Goal: Task Accomplishment & Management: Use online tool/utility

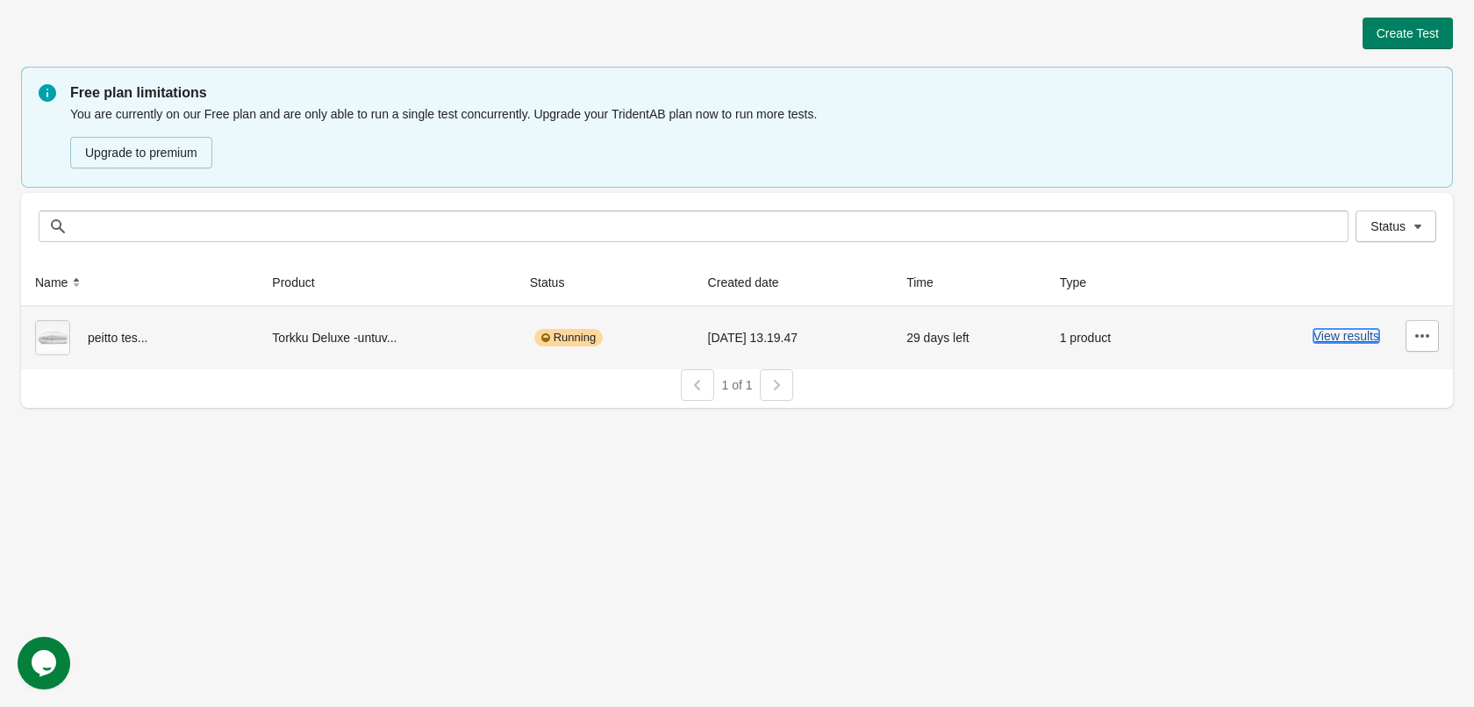
click at [1356, 343] on button "View results" at bounding box center [1347, 336] width 66 height 14
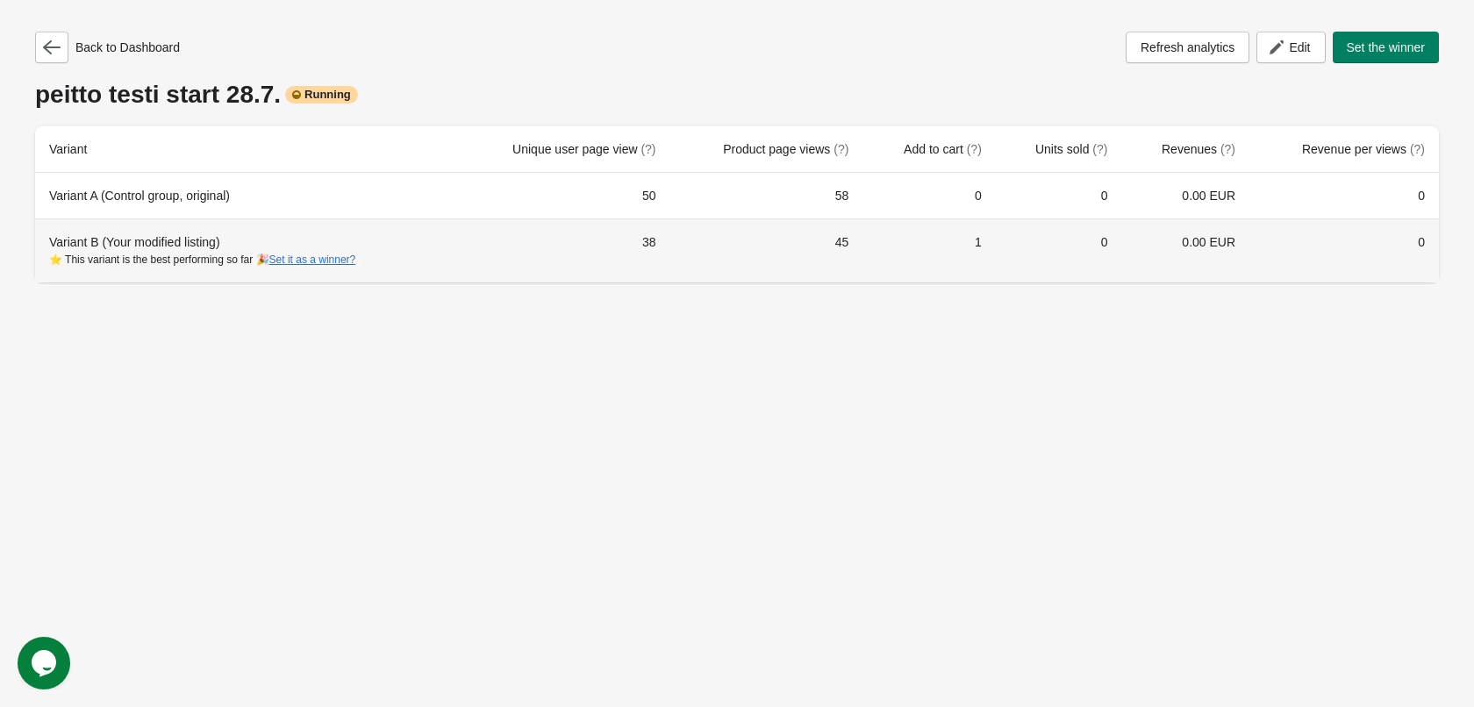
click at [185, 244] on div "Variant B (Your modified listing) ⭐ This variant is the best performing so far …" at bounding box center [244, 250] width 391 height 35
click at [168, 250] on div "Variant B (Your modified listing) ⭐ This variant is the best performing so far …" at bounding box center [244, 250] width 391 height 35
click at [95, 243] on div "Variant B (Your modified listing) ⭐ This variant is the best performing so far …" at bounding box center [244, 250] width 391 height 35
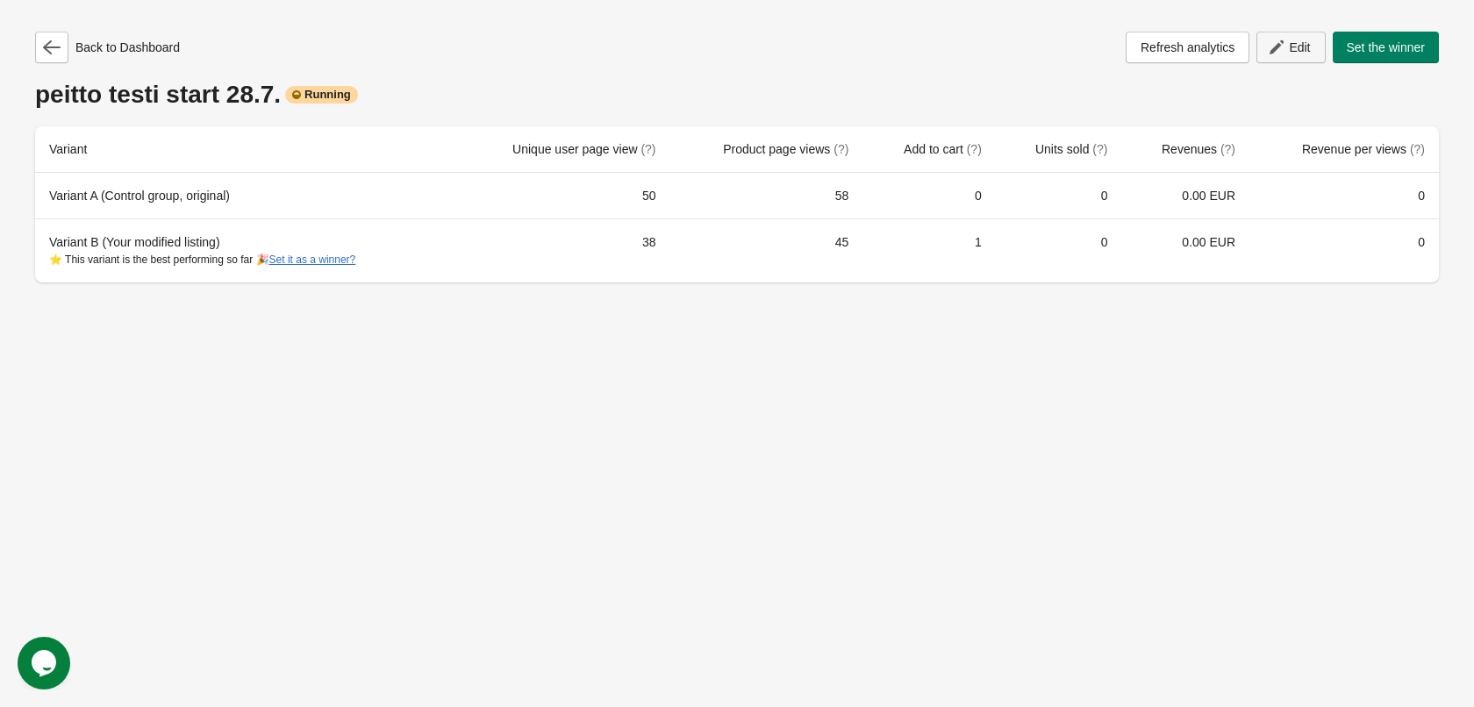
click at [1285, 48] on span "Edit" at bounding box center [1291, 48] width 39 height 18
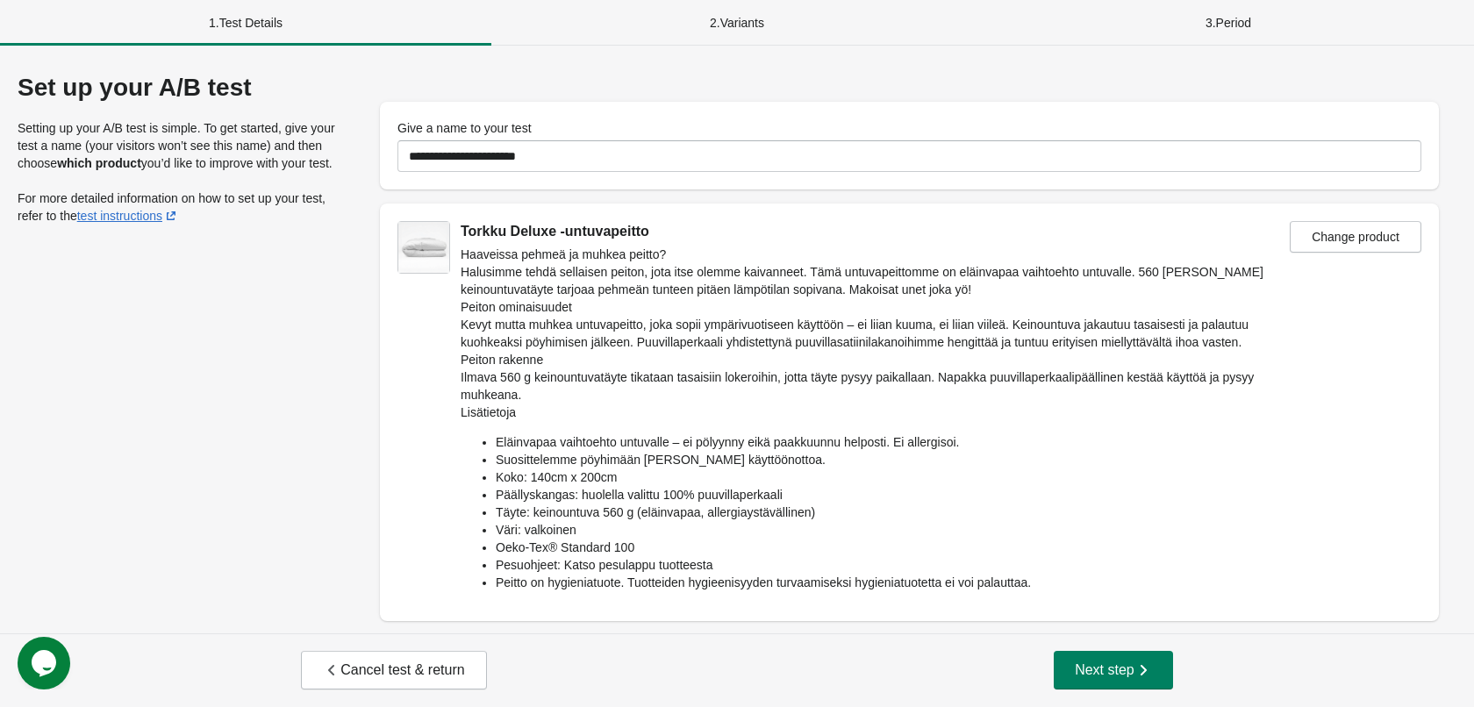
click at [714, 20] on div "2 . Variants" at bounding box center [736, 23] width 491 height 46
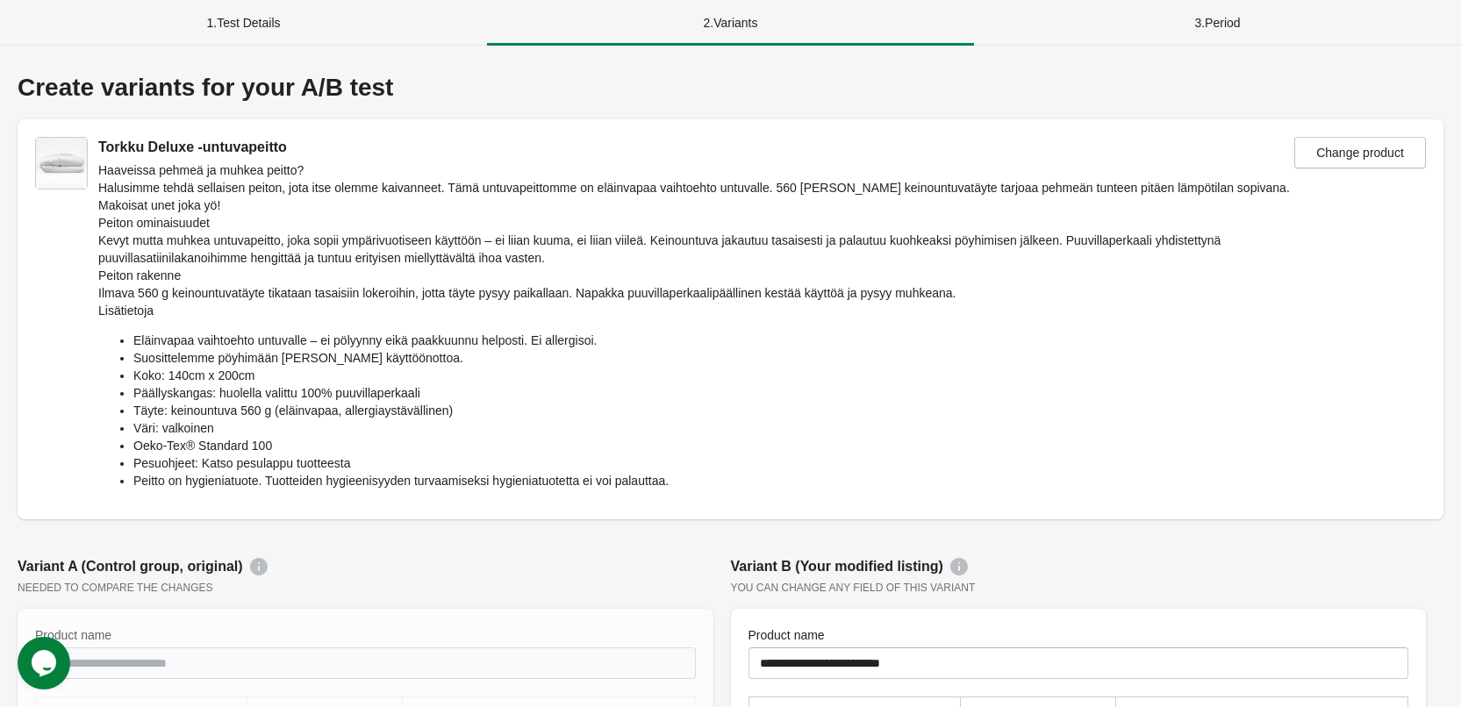
click at [378, 23] on div "1 . Test Details" at bounding box center [243, 23] width 487 height 46
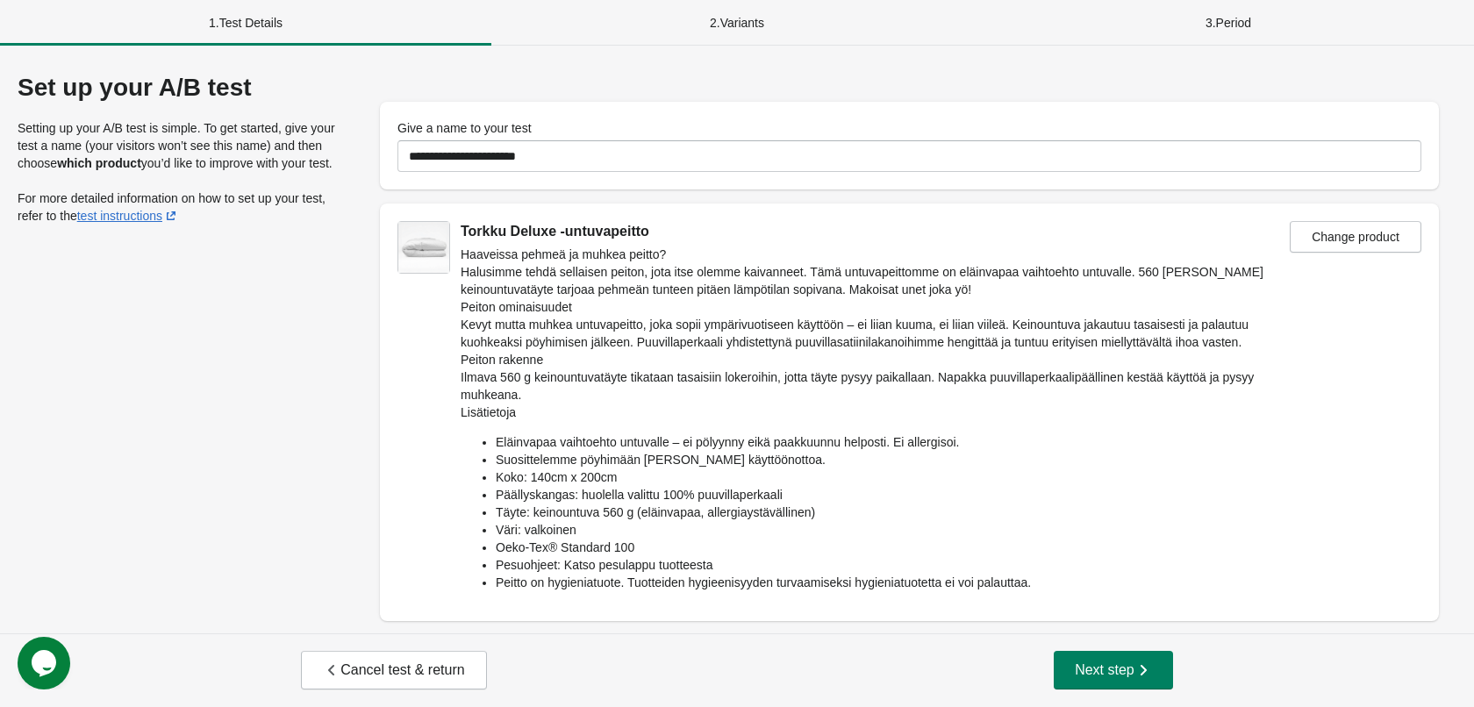
click at [607, 22] on div "2 . Variants" at bounding box center [736, 23] width 491 height 46
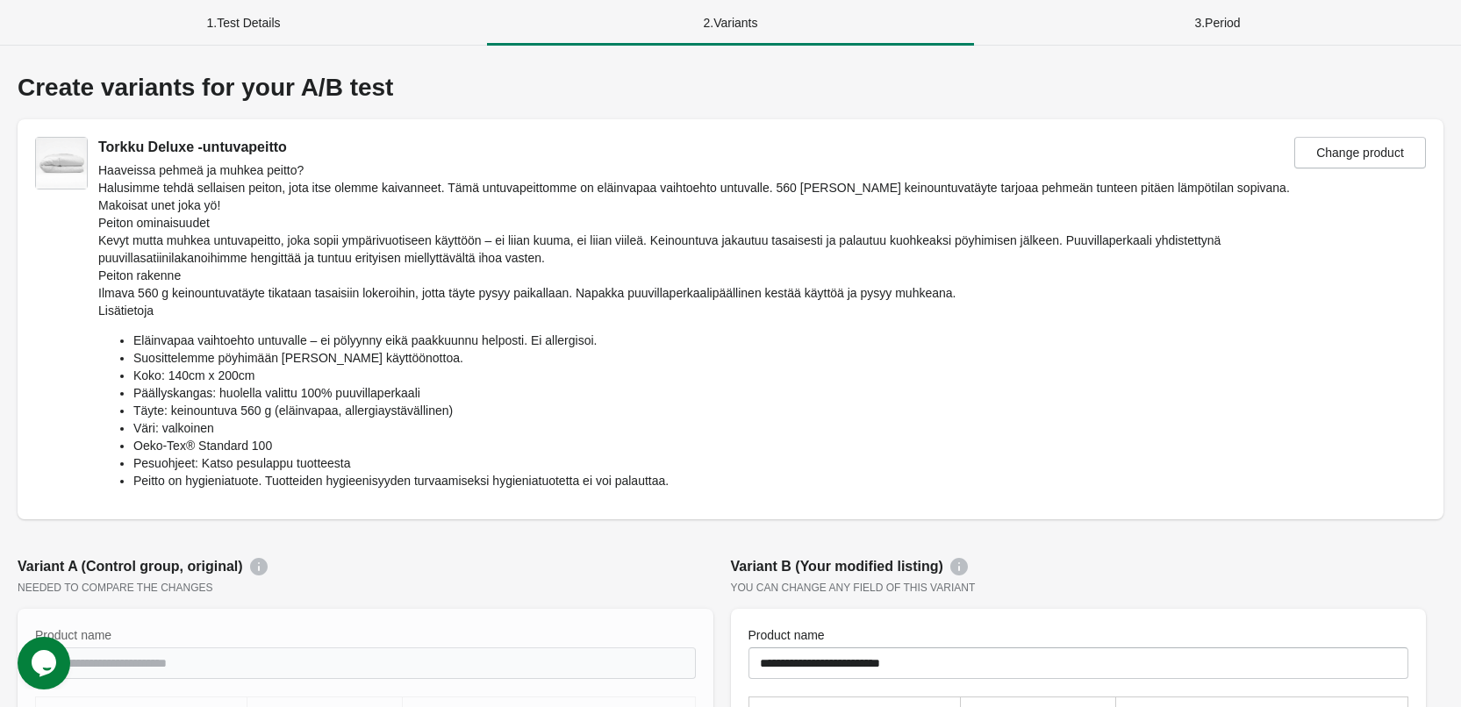
click at [426, 22] on div "1 . Test Details" at bounding box center [243, 23] width 487 height 46
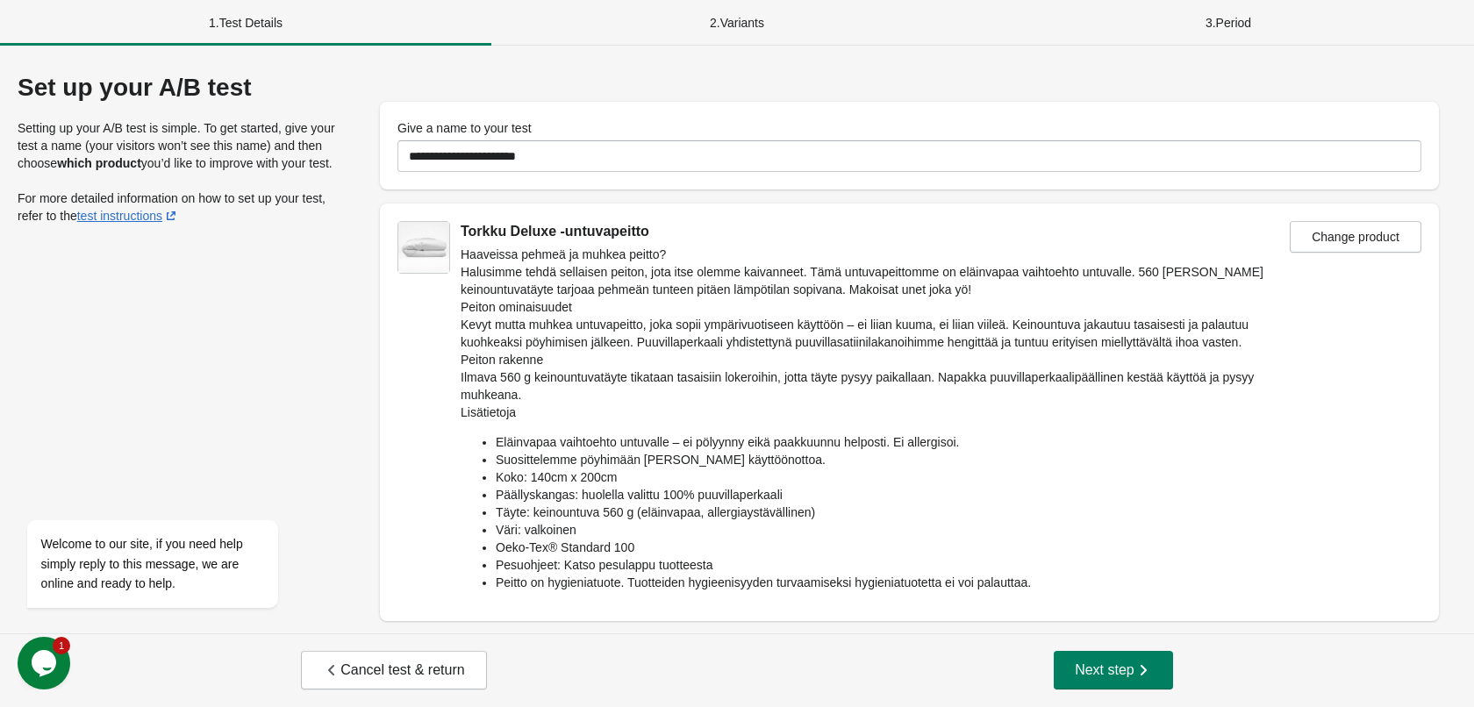
click at [700, 22] on div "2 . Variants" at bounding box center [736, 23] width 491 height 46
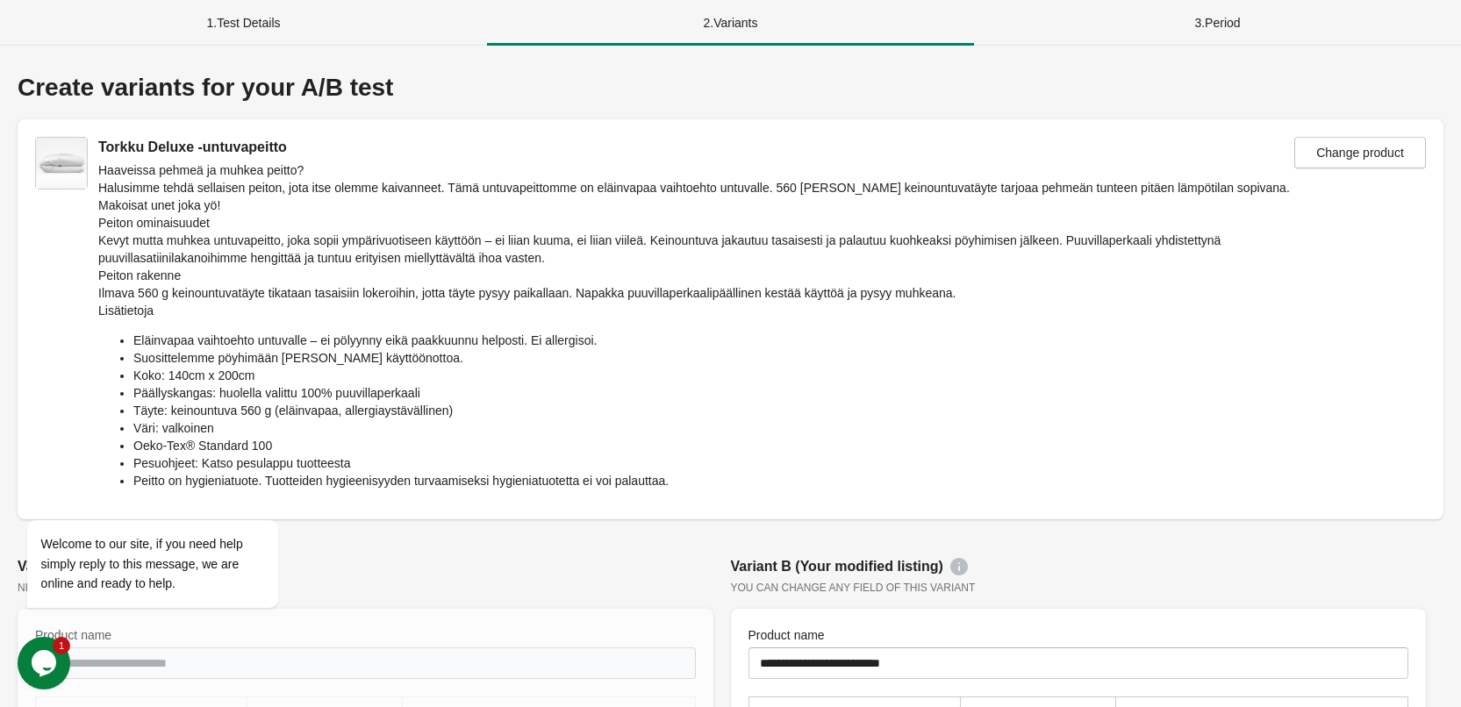
click at [475, 18] on div "1 . Test Details" at bounding box center [243, 23] width 487 height 46
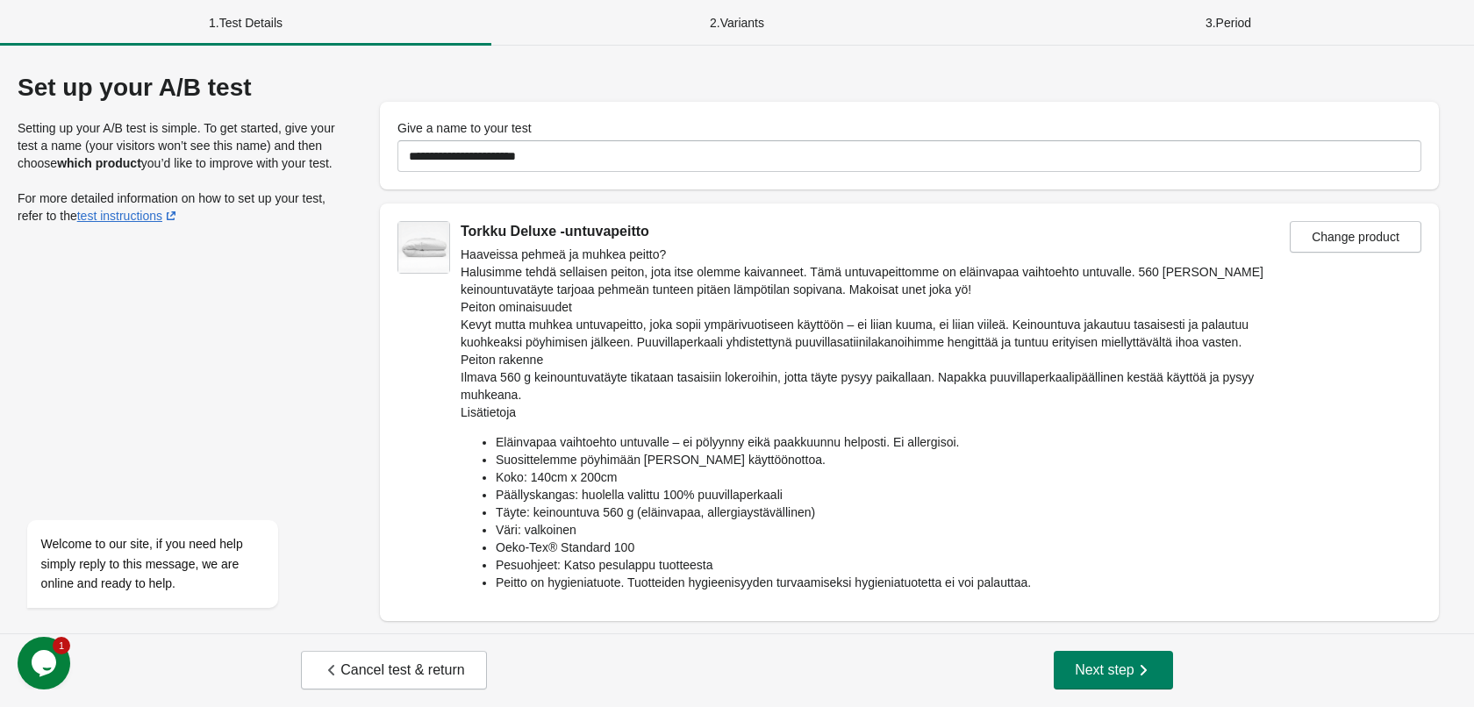
click at [711, 19] on div "2 . Variants" at bounding box center [736, 23] width 491 height 46
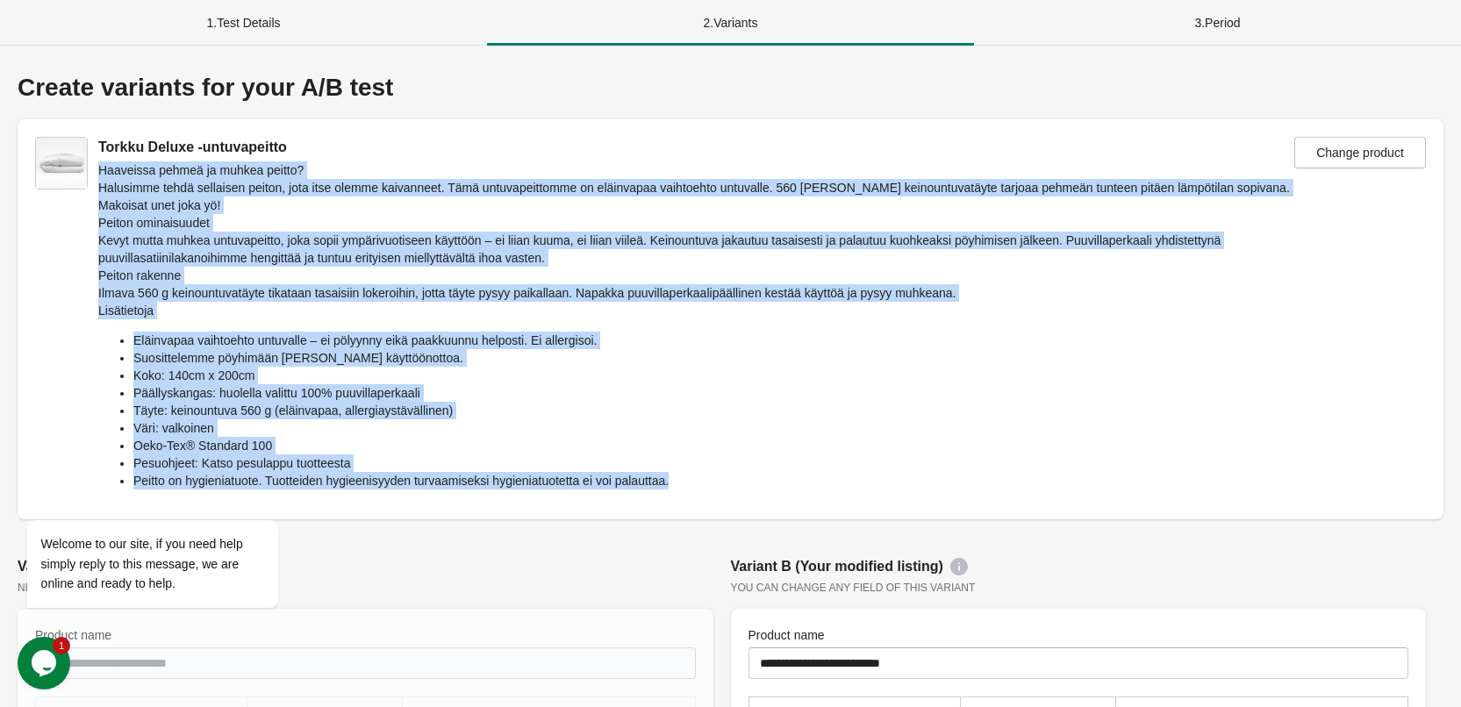
drag, startPoint x: 98, startPoint y: 172, endPoint x: 692, endPoint y: 480, distance: 669.3
click at [692, 480] on div "Haaveissa pehmeä ja muhkea peitto? Halusimme tehdä sellaisen peiton, jota itse …" at bounding box center [696, 325] width 1196 height 328
copy div "Loremipsu dolors am consec adipis? Elitseddo eiusm temporinc utlabo, etdo magn …"
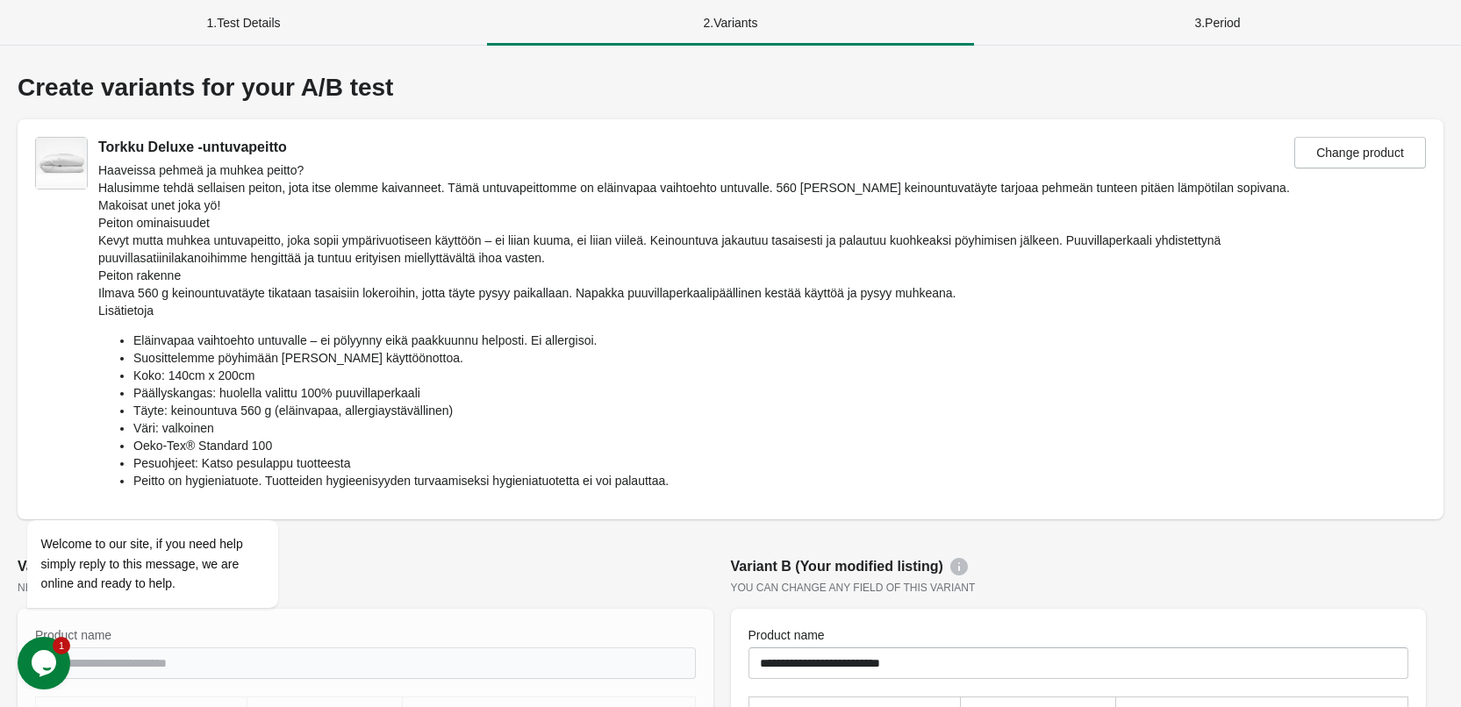
click at [293, 10] on div "1 . Test Details" at bounding box center [243, 23] width 487 height 46
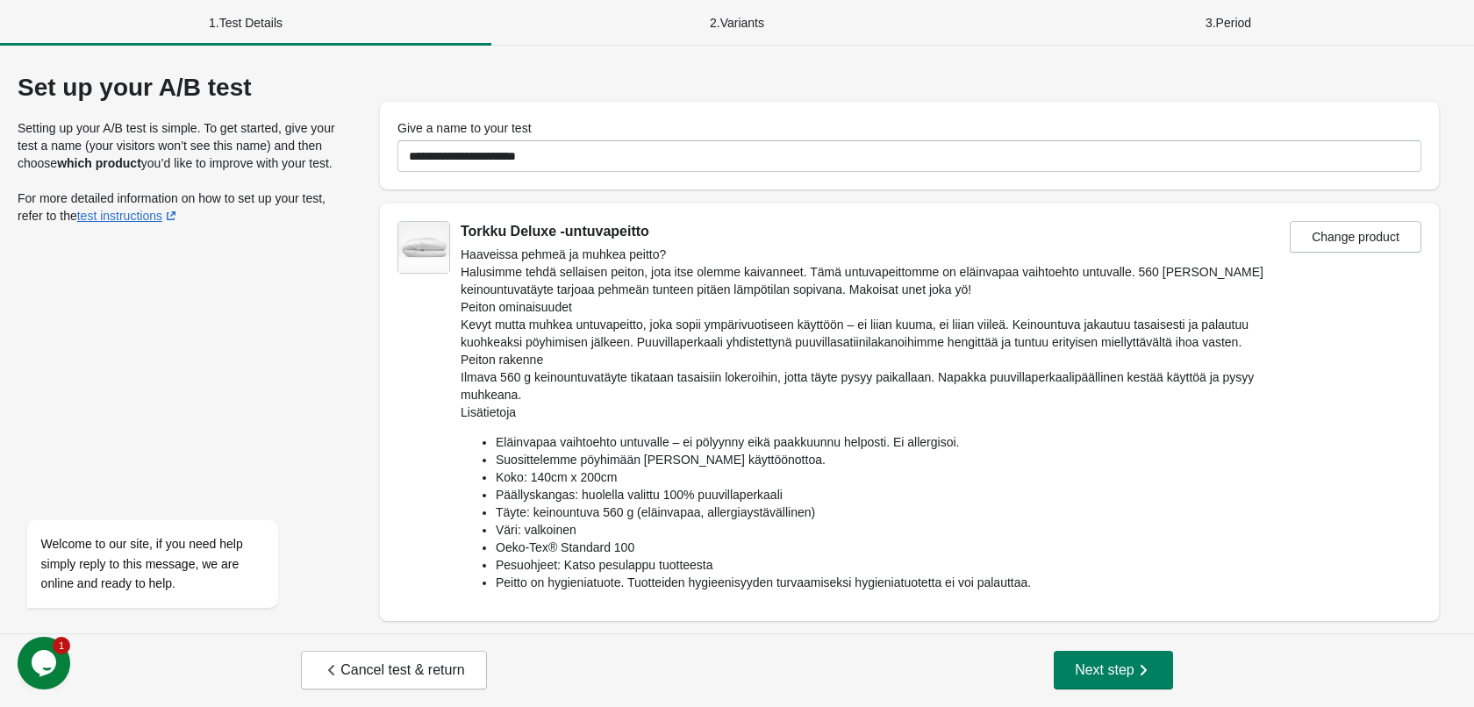
click at [376, 675] on span "Cancel test & return" at bounding box center [393, 671] width 141 height 18
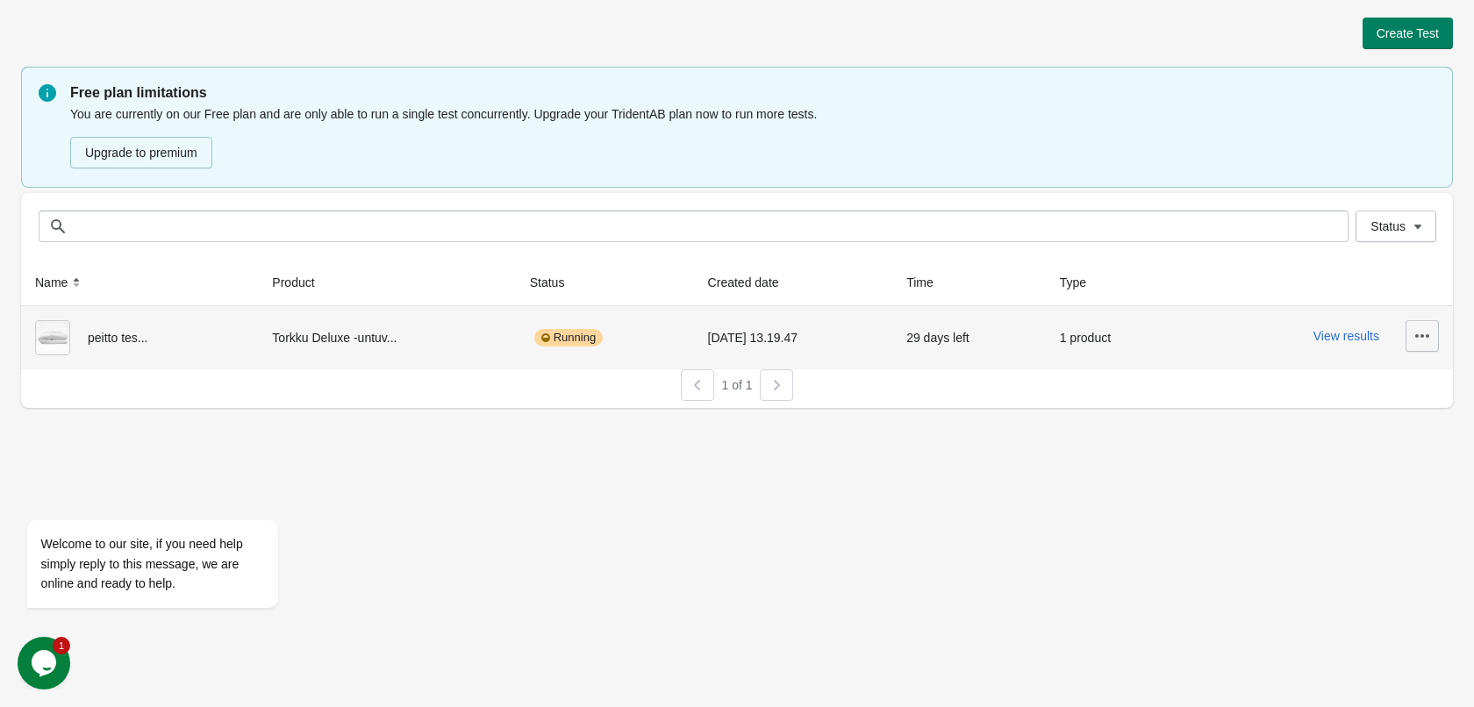
click at [1419, 336] on icon "button" at bounding box center [1423, 336] width 14 height 4
click at [1360, 451] on span "Pause" at bounding box center [1373, 454] width 104 height 18
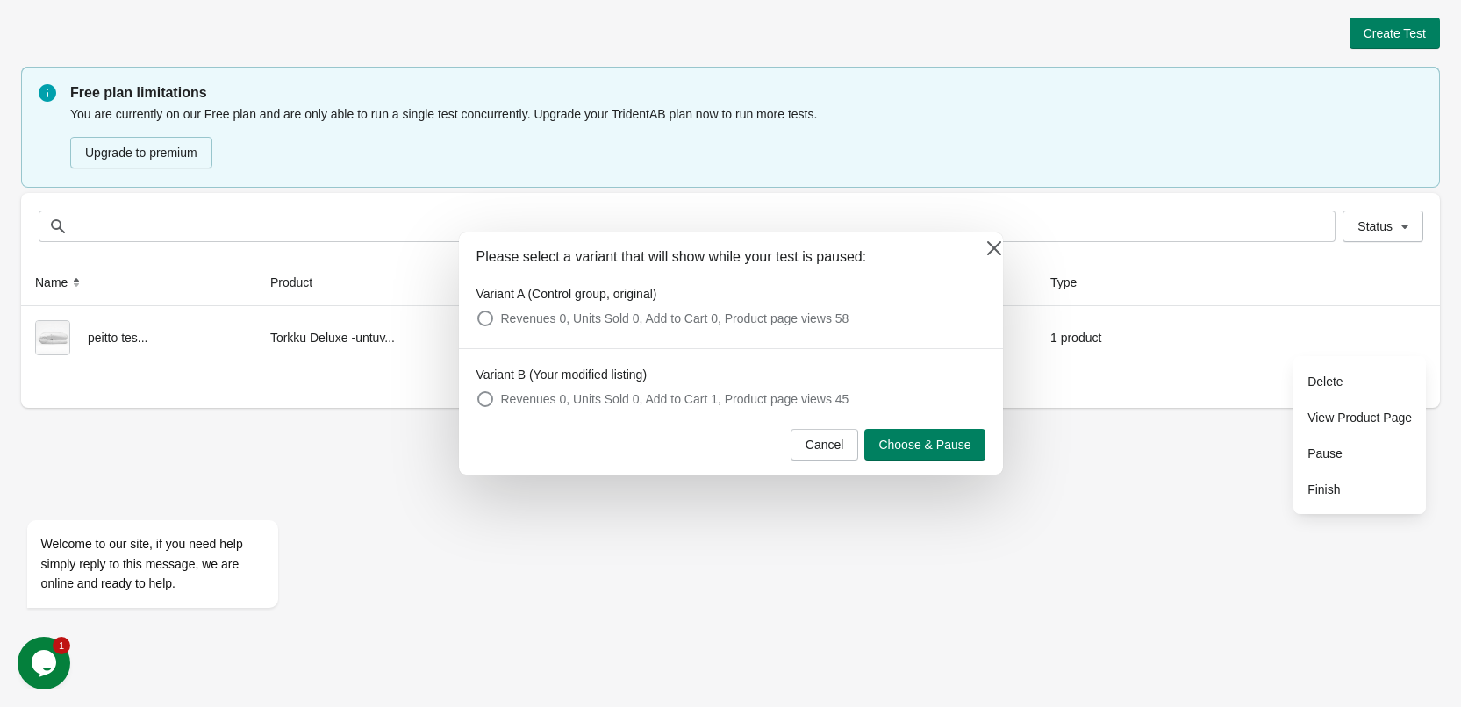
click at [819, 448] on span "Cancel" at bounding box center [825, 445] width 39 height 14
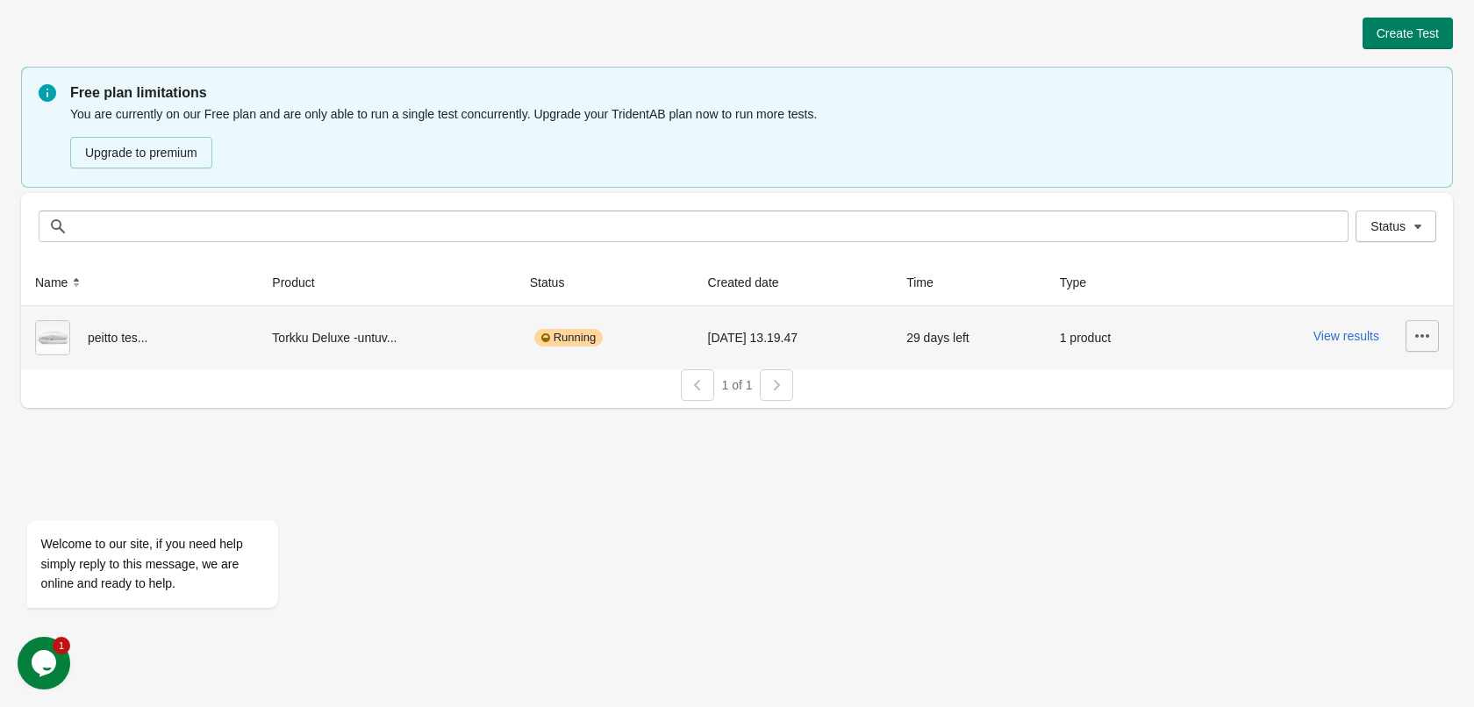
click at [1430, 340] on icon "button" at bounding box center [1423, 336] width 18 height 18
click at [1354, 491] on span "Finish" at bounding box center [1373, 490] width 104 height 18
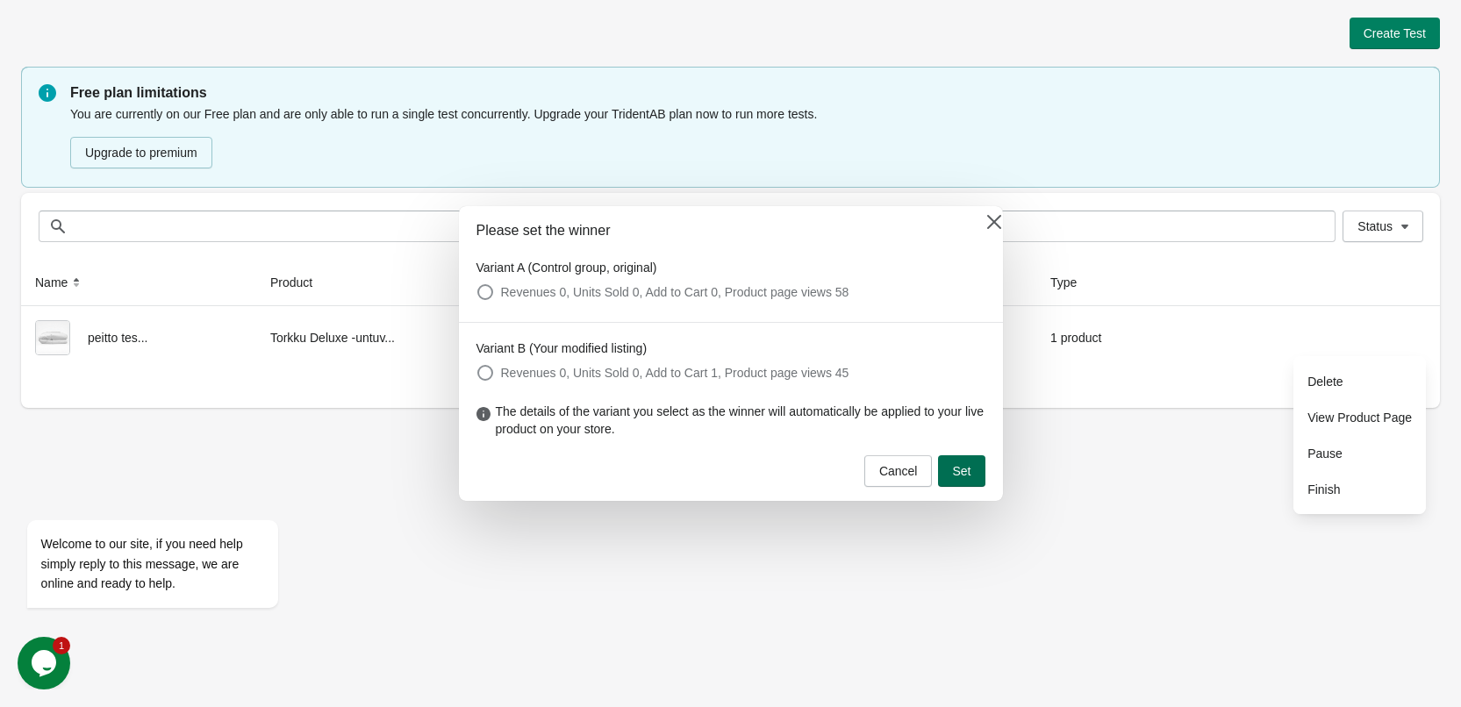
click at [961, 470] on span "Set" at bounding box center [961, 471] width 18 height 14
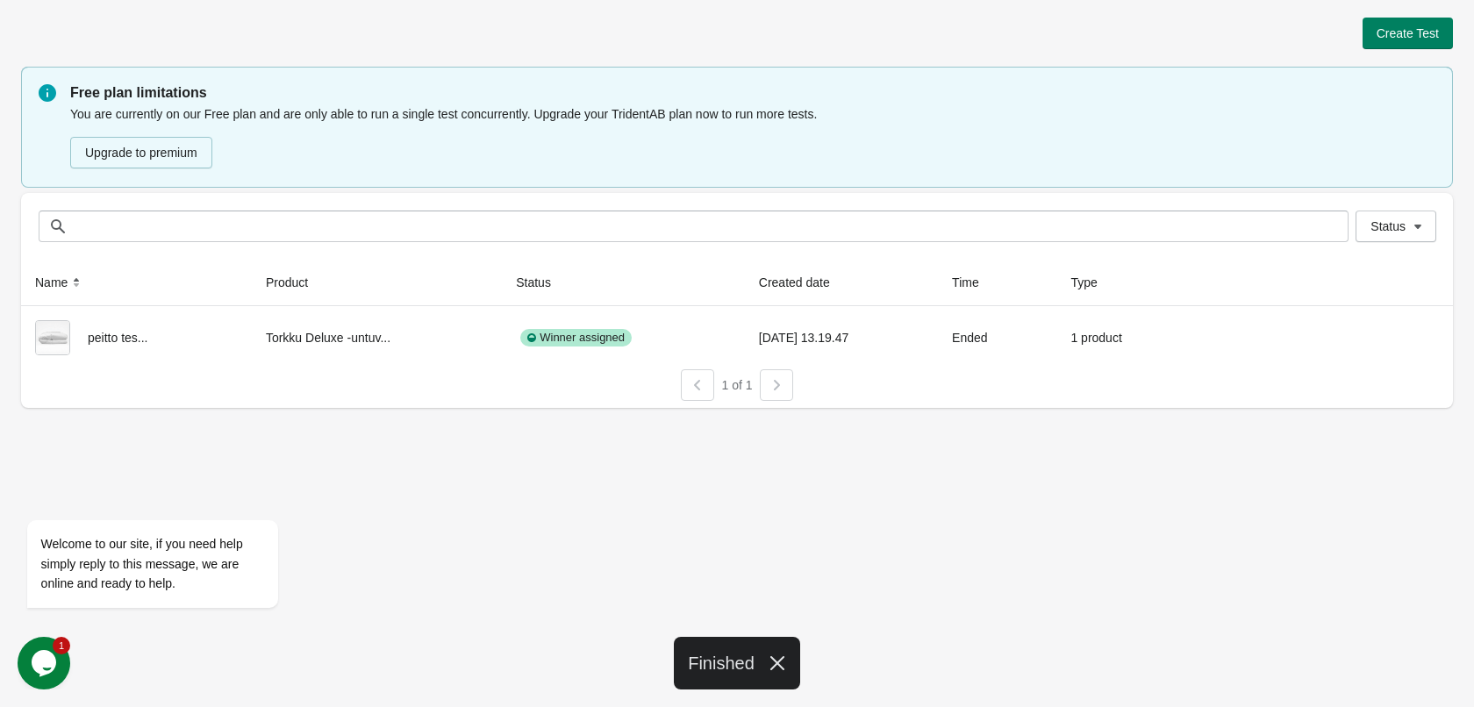
click at [362, 94] on p "Free plan limitations" at bounding box center [753, 93] width 1366 height 21
